Goal: Task Accomplishment & Management: Manage account settings

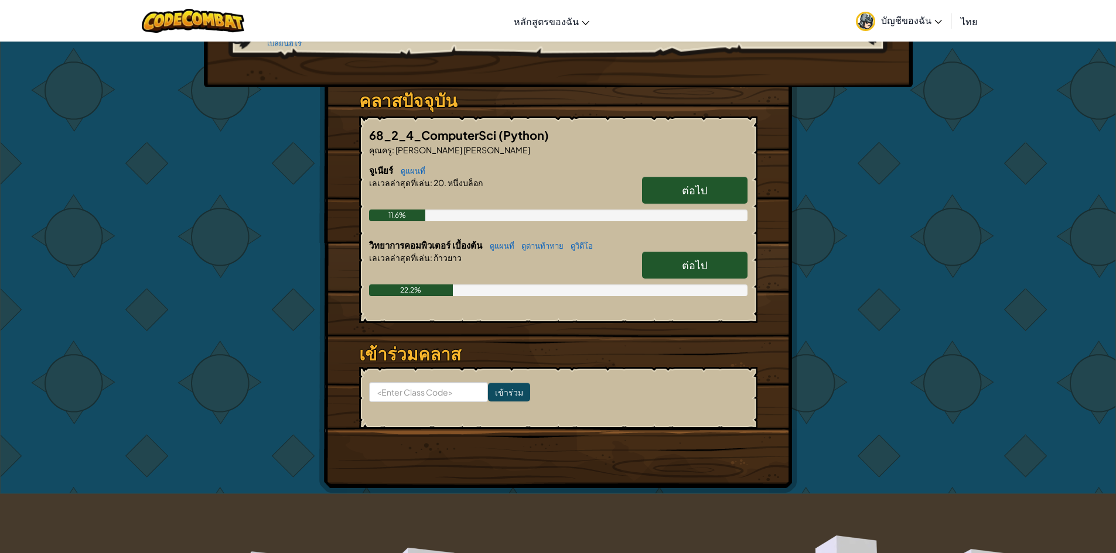
scroll to position [176, 0]
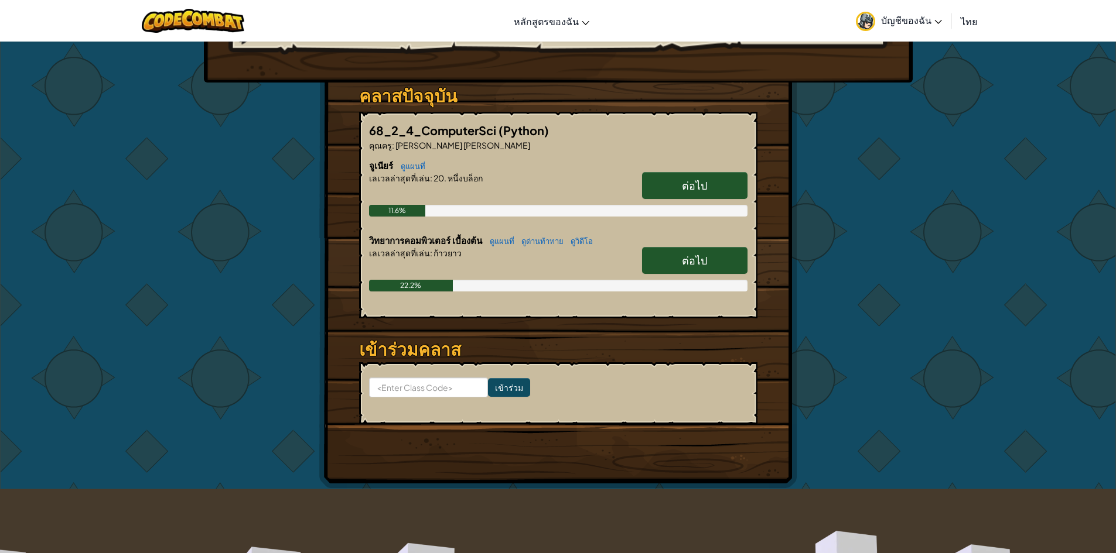
click at [667, 172] on link "ต่อไป" at bounding box center [694, 185] width 105 height 27
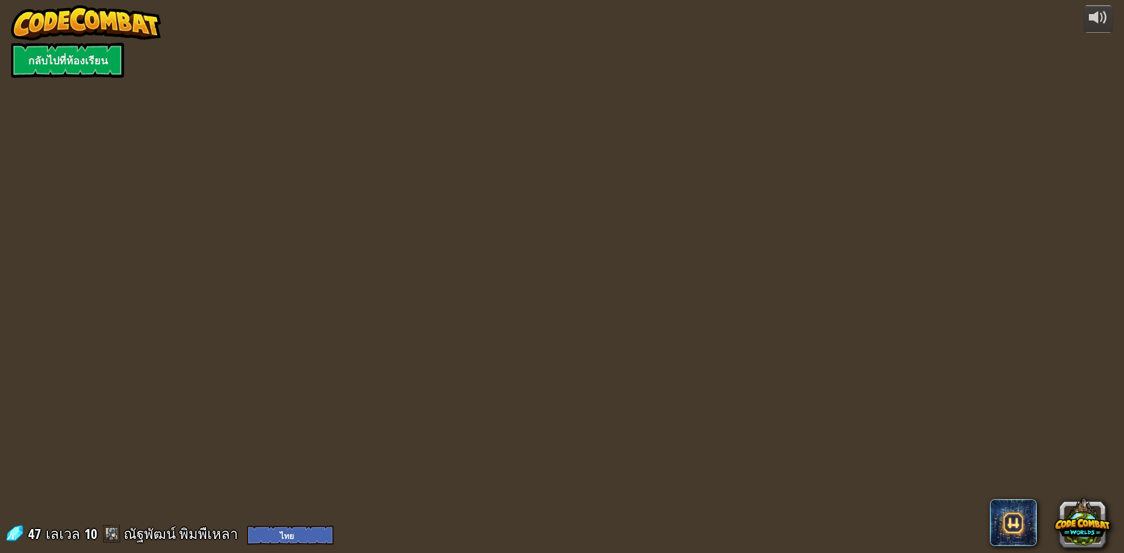
select select "th"
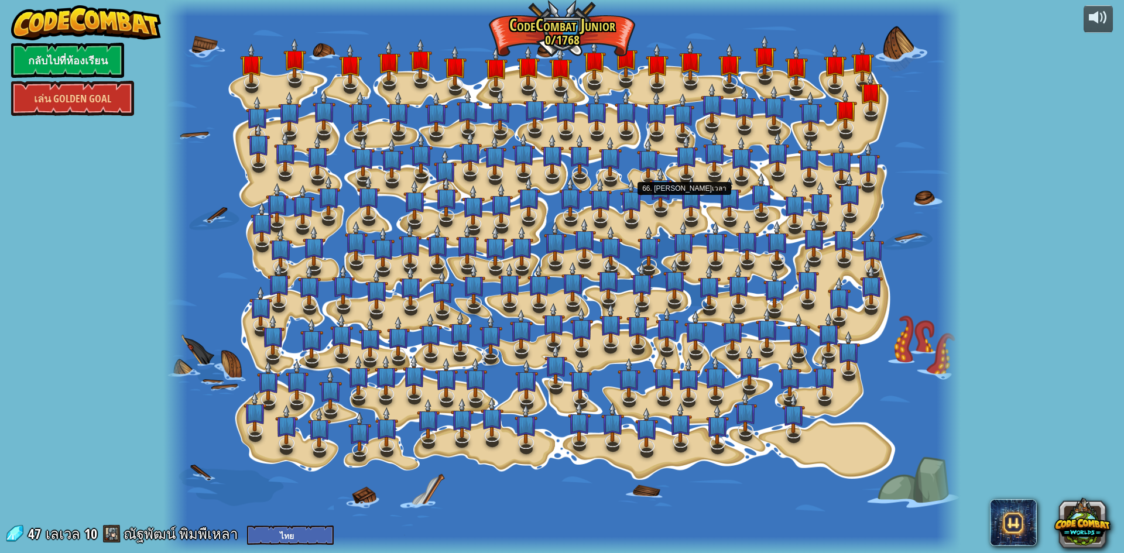
select select "th"
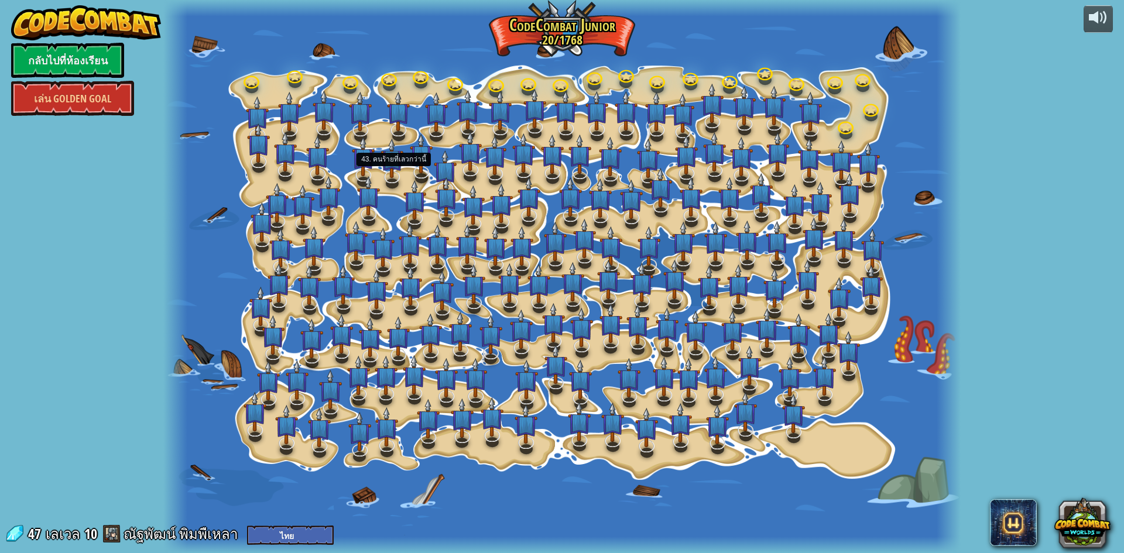
select select "th"
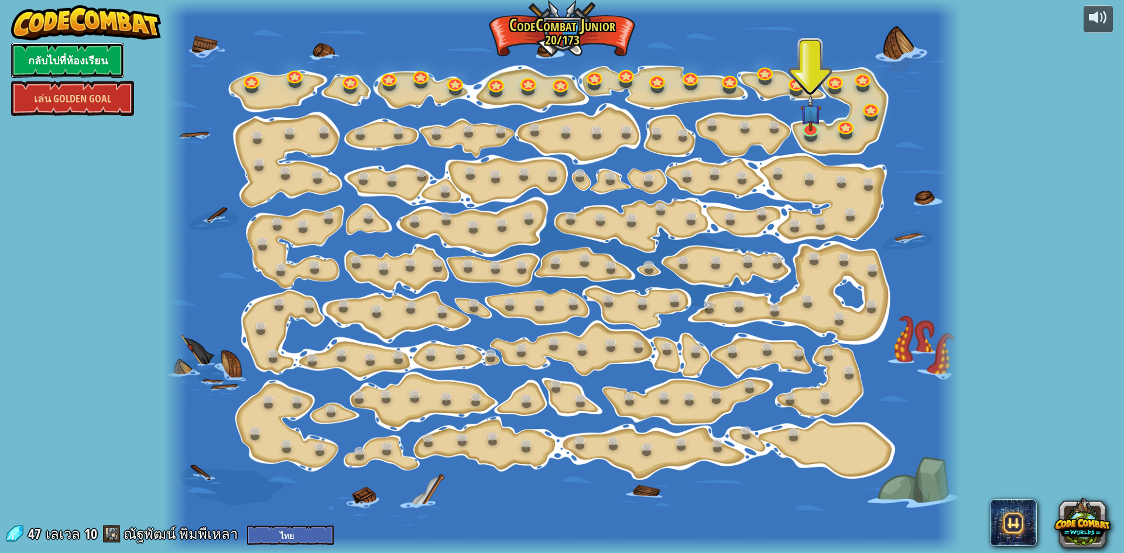
click at [100, 56] on link "กลับไปที่ห้องเรียน" at bounding box center [67, 60] width 113 height 35
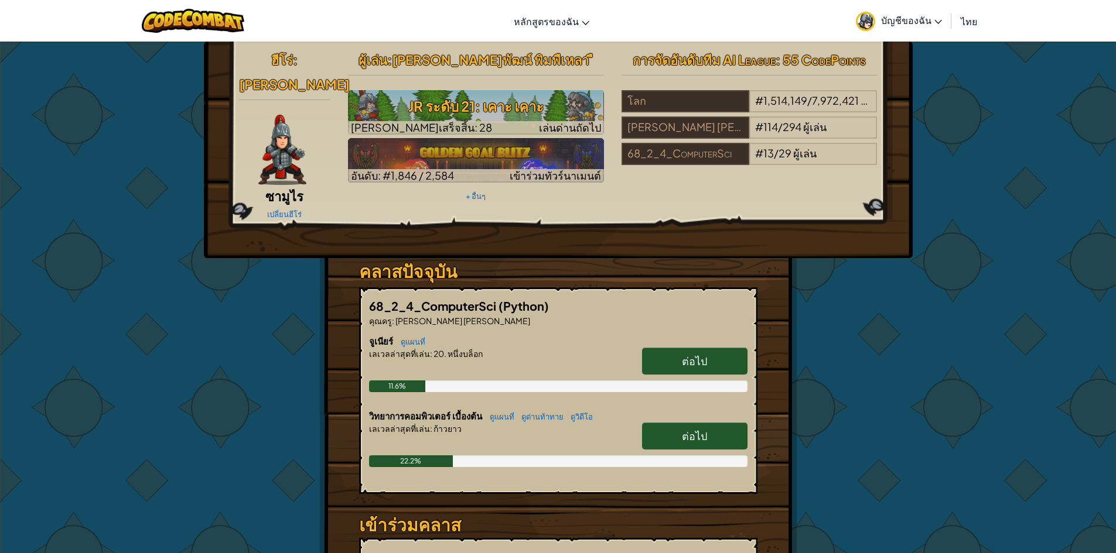
click at [925, 15] on span "บัญชีของฉัน" at bounding box center [911, 20] width 61 height 12
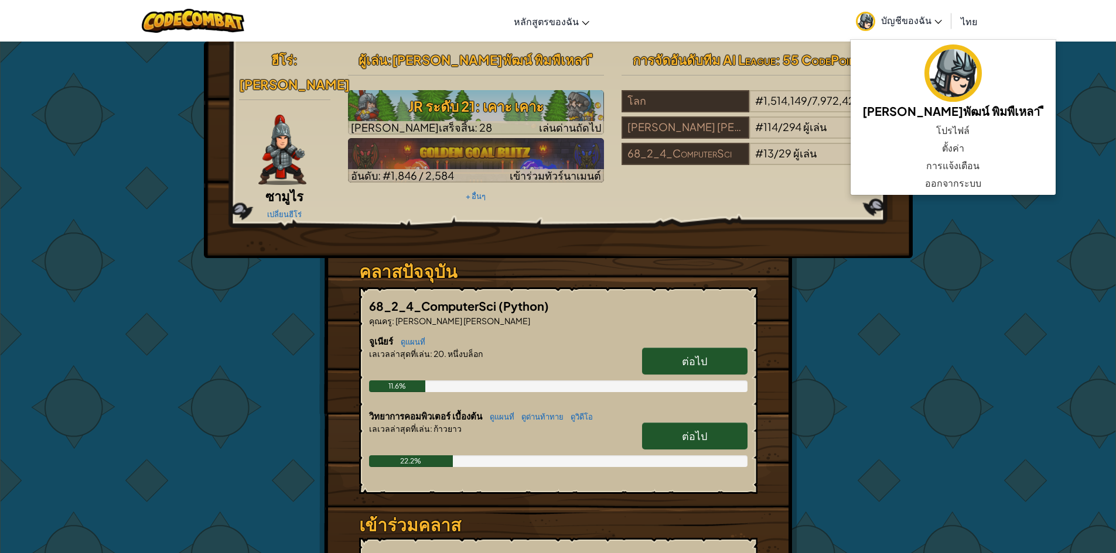
click at [1062, 88] on div "ฮีโร่ : [PERSON_NAME] ซามูไร เปลี่ยนฮีโร่ ผู้[PERSON_NAME] : [PERSON_NAME]พัฒน์…" at bounding box center [558, 353] width 1116 height 624
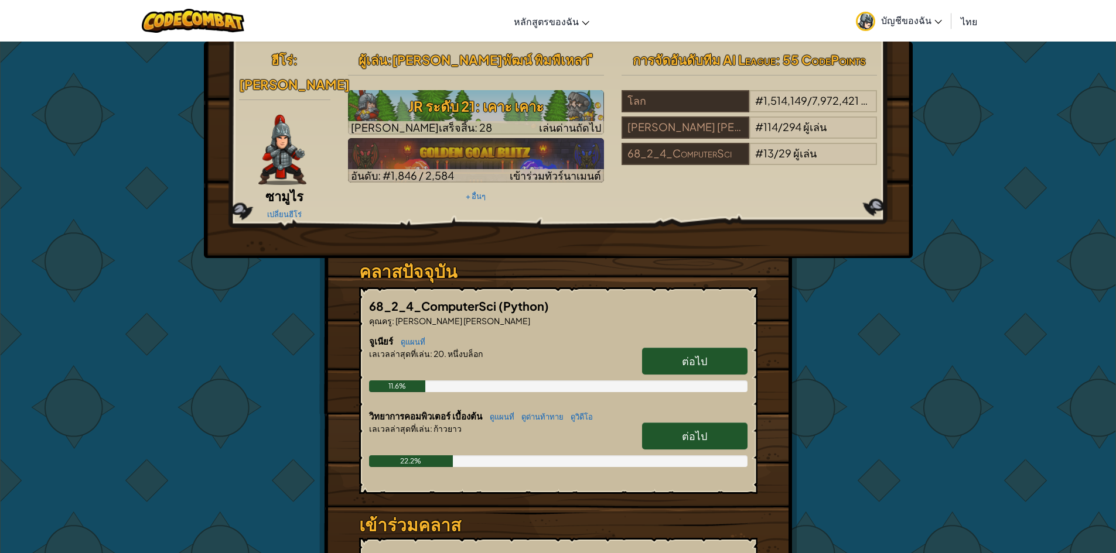
click at [893, 20] on span "บัญชีของฉัน" at bounding box center [911, 20] width 61 height 12
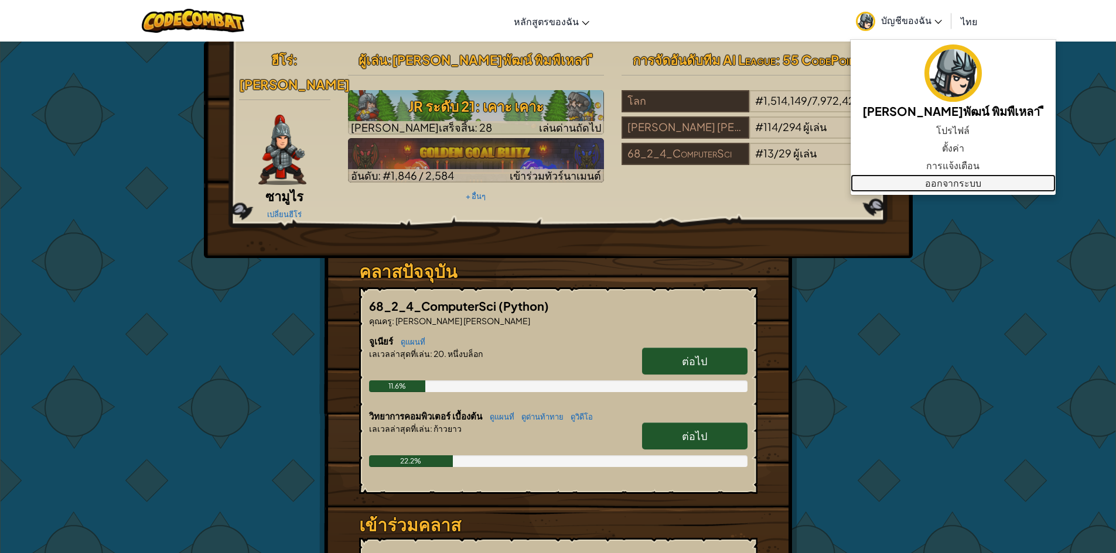
click at [934, 182] on link "ออกจากระบบ" at bounding box center [952, 184] width 205 height 18
